Goal: Task Accomplishment & Management: Manage account settings

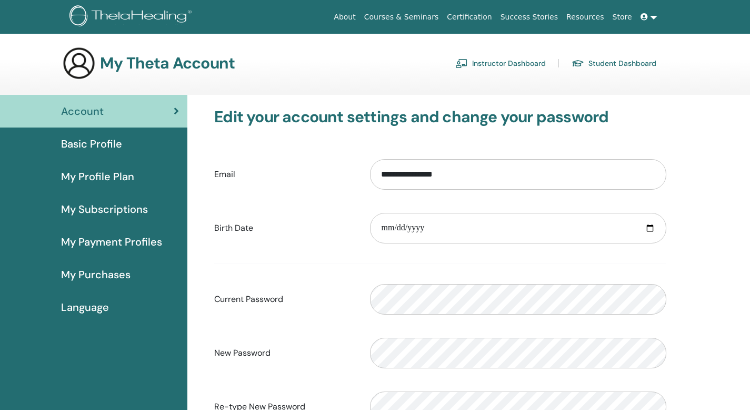
click at [519, 63] on link "Instructor Dashboard" at bounding box center [501, 63] width 91 height 17
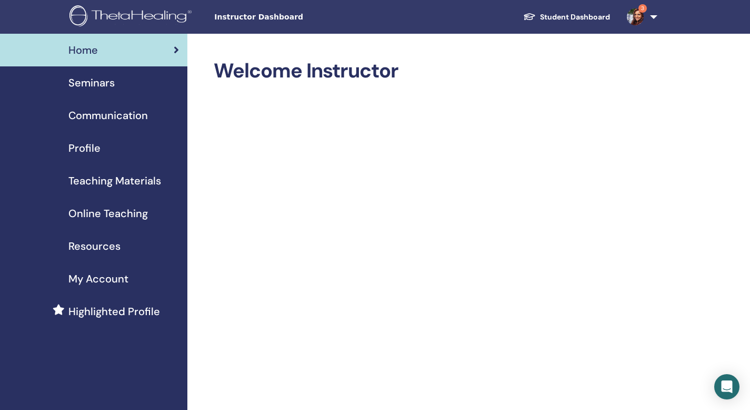
click at [99, 88] on span "Seminars" at bounding box center [91, 83] width 46 height 16
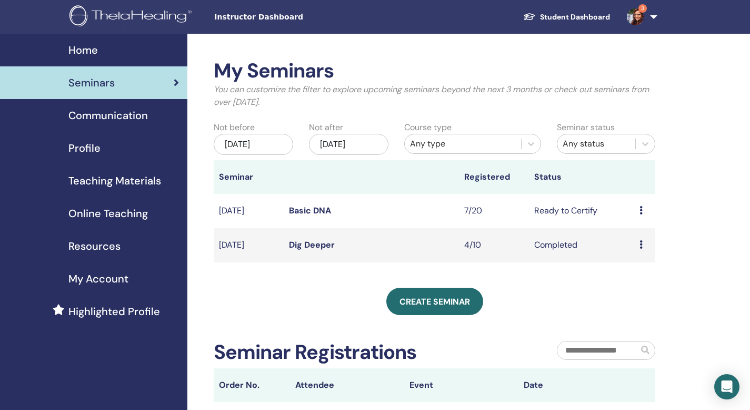
click at [638, 209] on td "Preview Edit Attendees Cancel" at bounding box center [645, 211] width 21 height 34
click at [641, 210] on icon at bounding box center [641, 210] width 3 height 8
click at [630, 215] on link "Preview" at bounding box center [633, 217] width 30 height 11
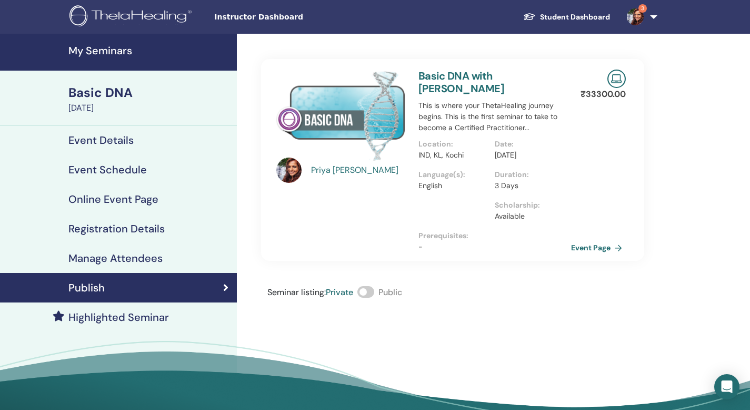
click at [152, 197] on h4 "Online Event Page" at bounding box center [113, 199] width 90 height 13
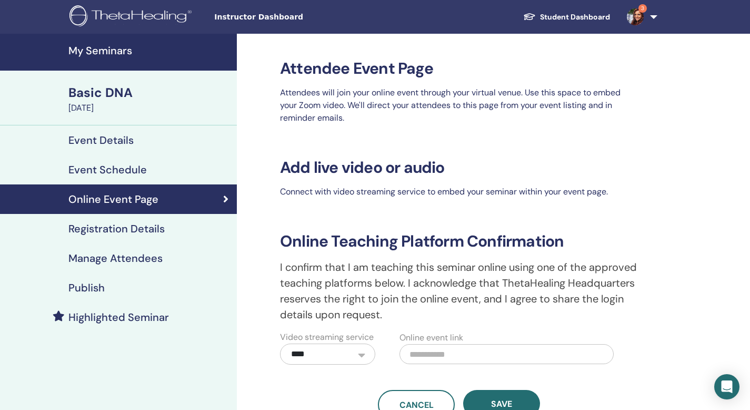
click at [126, 227] on h4 "Registration Details" at bounding box center [116, 228] width 96 height 13
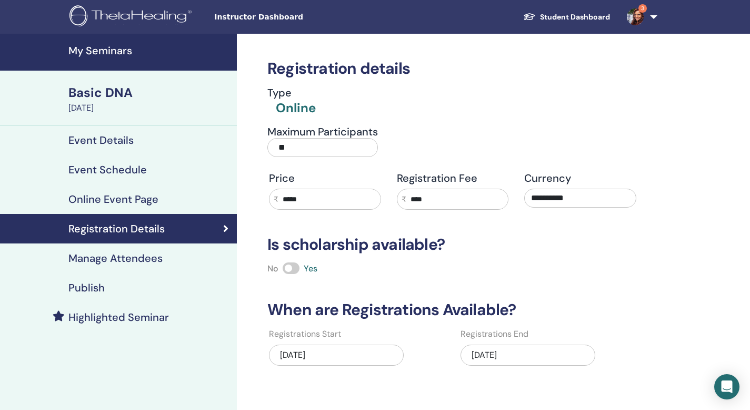
click at [115, 259] on h4 "Manage Attendees" at bounding box center [115, 258] width 94 height 13
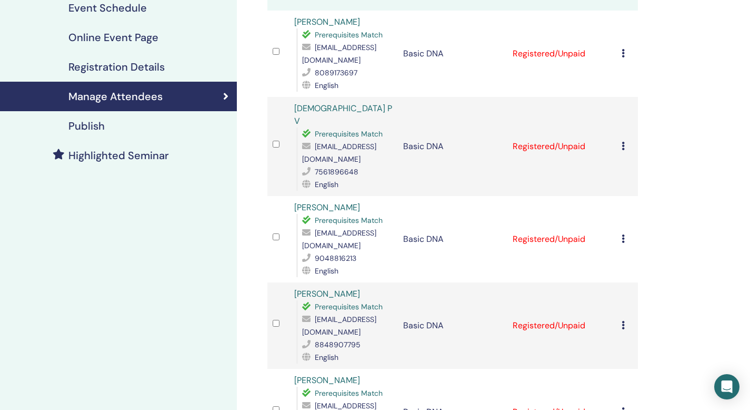
scroll to position [159, 0]
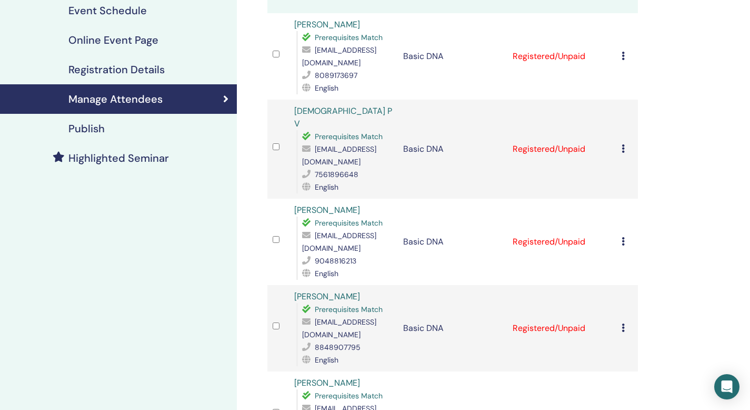
click at [623, 144] on icon at bounding box center [623, 148] width 3 height 8
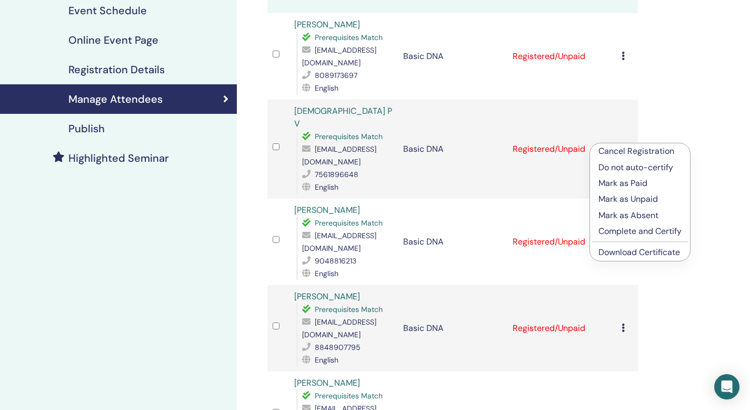
click at [623, 213] on p "Mark as Absent" at bounding box center [640, 215] width 83 height 13
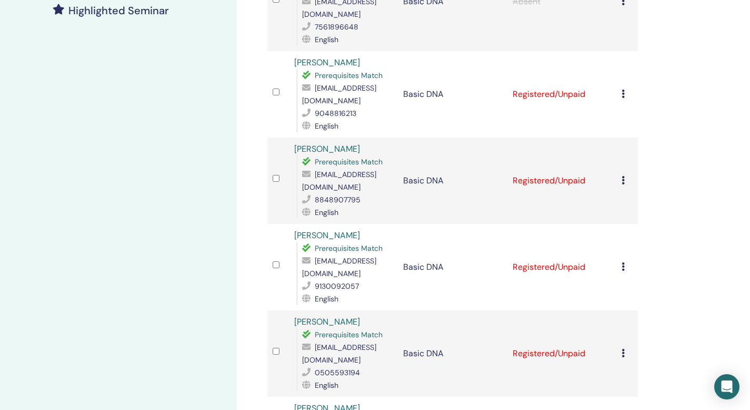
scroll to position [305, 0]
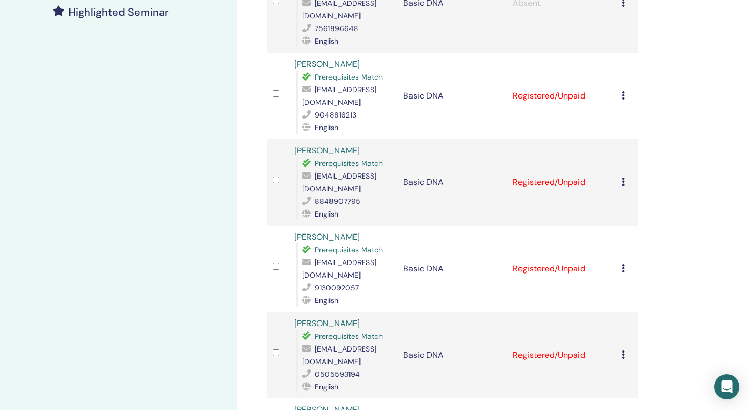
click at [622, 91] on icon at bounding box center [623, 95] width 3 height 8
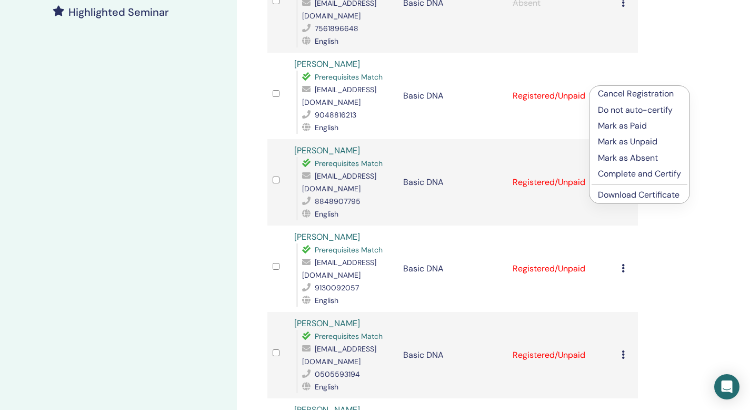
click at [621, 175] on p "Complete and Certify" at bounding box center [639, 173] width 83 height 13
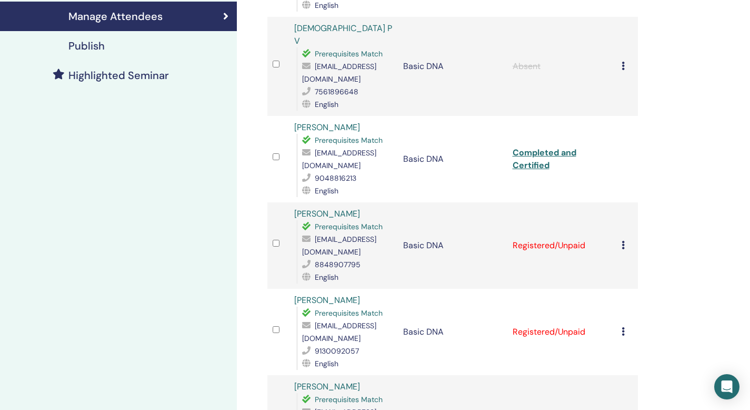
scroll to position [272, 0]
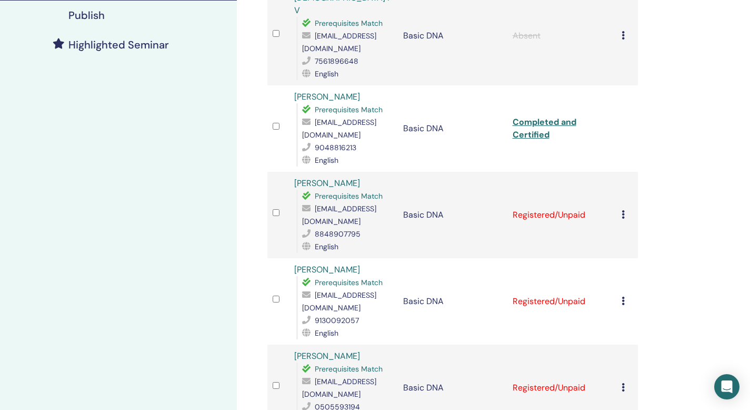
click at [622, 210] on icon at bounding box center [623, 214] width 3 height 8
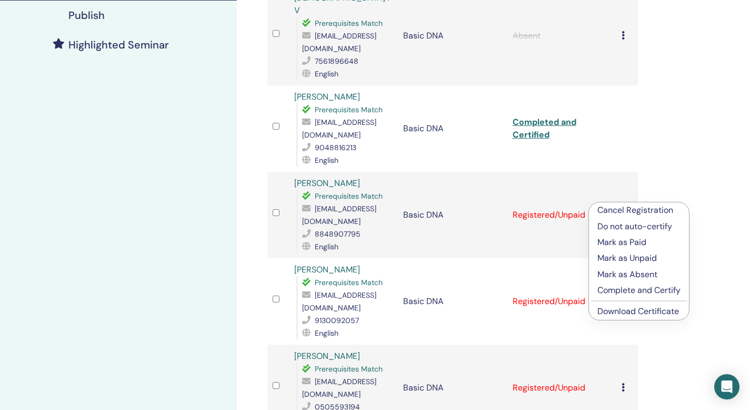
click at [617, 290] on p "Complete and Certify" at bounding box center [639, 290] width 83 height 13
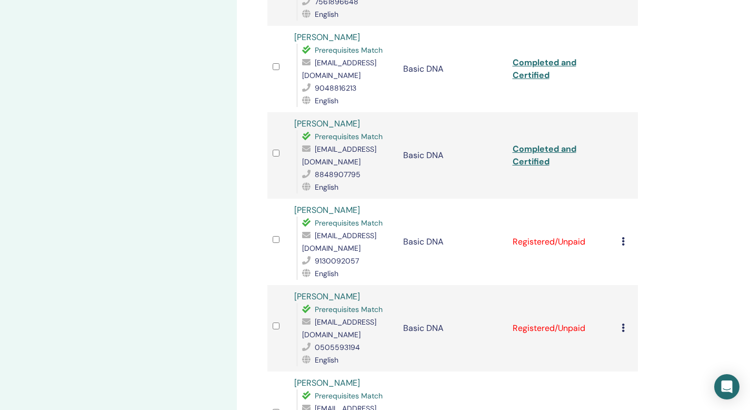
scroll to position [334, 0]
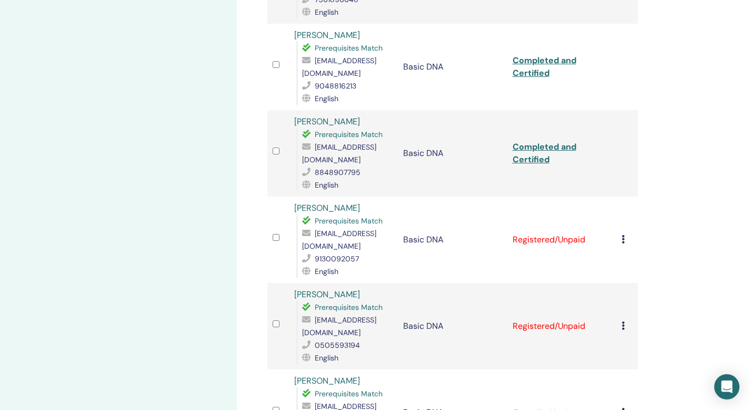
click at [623, 235] on icon at bounding box center [623, 239] width 3 height 8
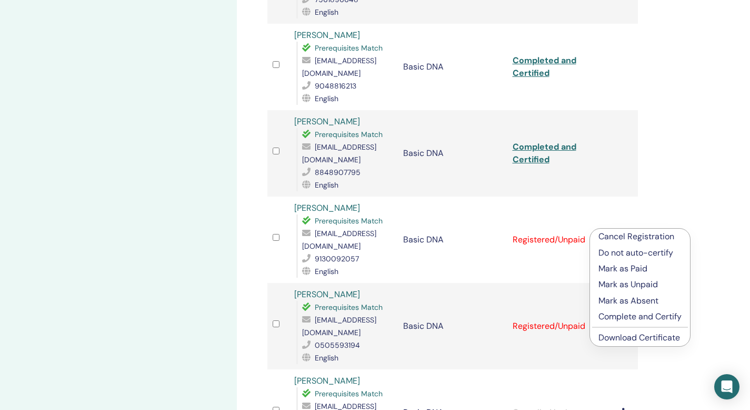
click at [623, 317] on p "Complete and Certify" at bounding box center [640, 316] width 83 height 13
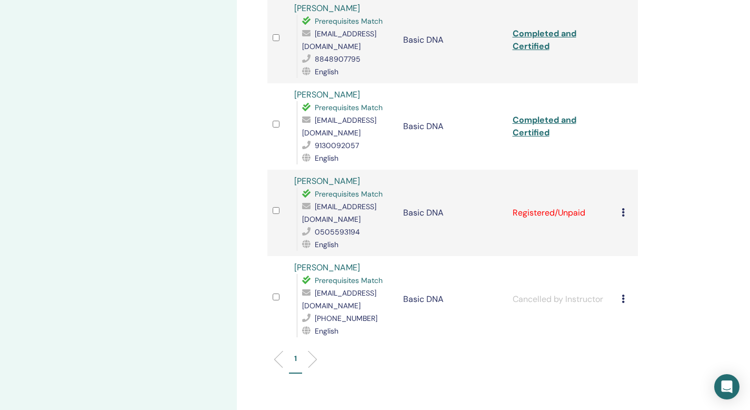
scroll to position [449, 0]
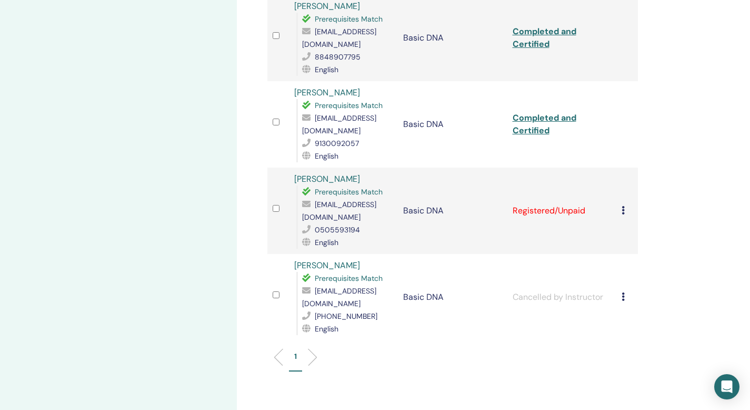
click at [622, 206] on icon at bounding box center [623, 210] width 3 height 8
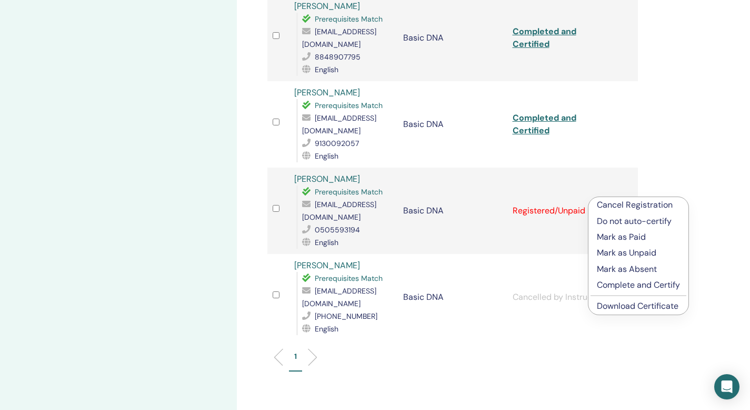
click at [612, 284] on p "Complete and Certify" at bounding box center [638, 285] width 83 height 13
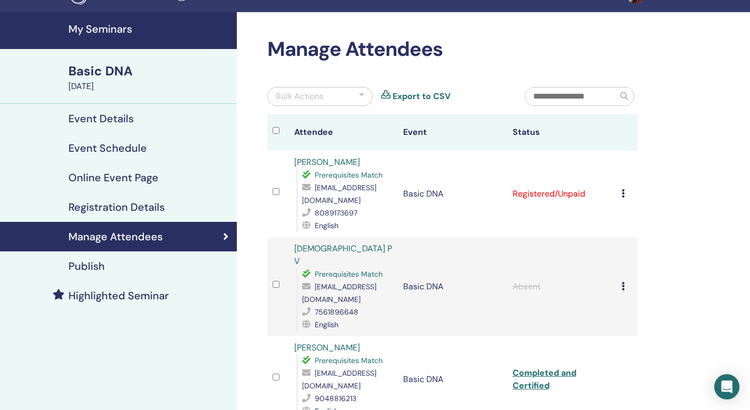
scroll to position [17, 0]
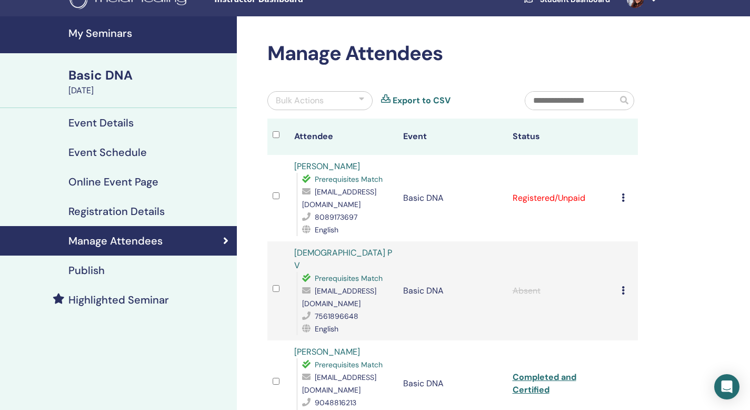
click at [622, 199] on icon at bounding box center [623, 197] width 3 height 8
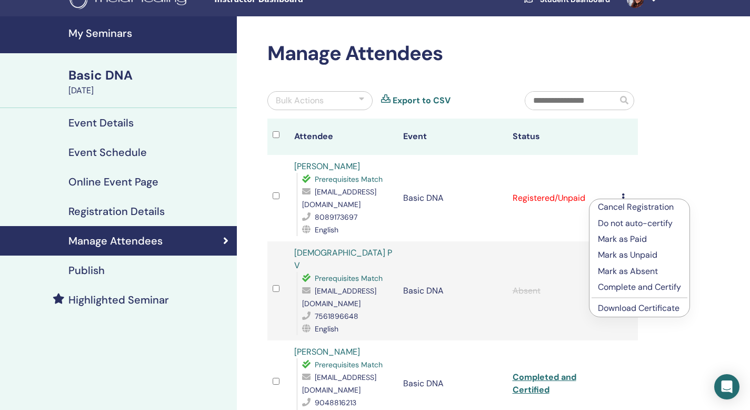
click at [623, 284] on p "Complete and Certify" at bounding box center [639, 287] width 83 height 13
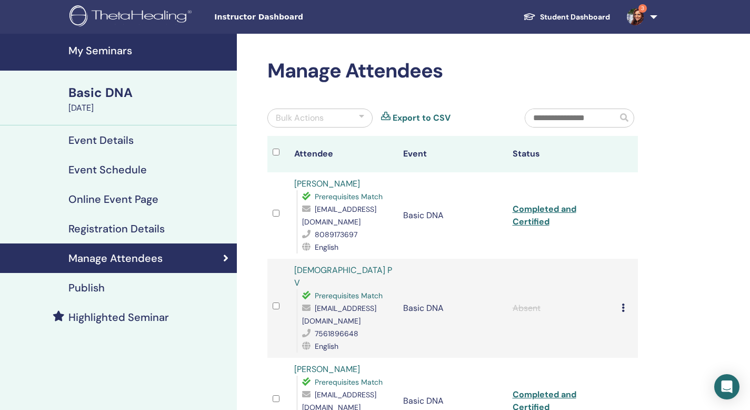
click at [638, 18] on img at bounding box center [635, 16] width 17 height 17
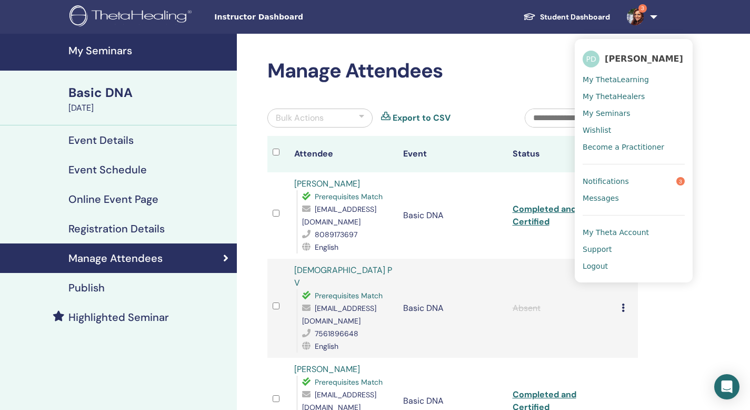
click at [605, 179] on span "Notifications" at bounding box center [606, 180] width 46 height 9
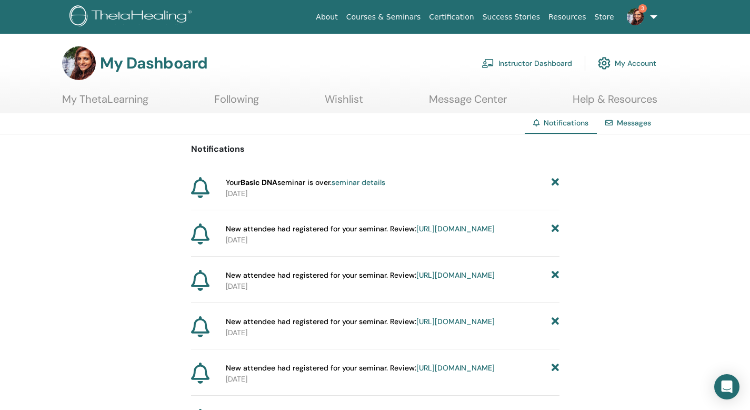
click at [526, 65] on link "Instructor Dashboard" at bounding box center [527, 63] width 91 height 23
